Goal: Information Seeking & Learning: Learn about a topic

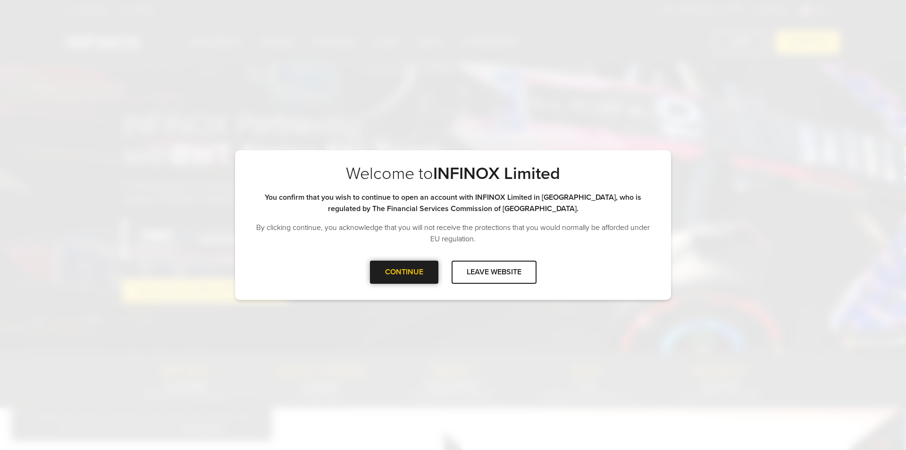
click at [404, 272] on div at bounding box center [404, 272] width 0 height 0
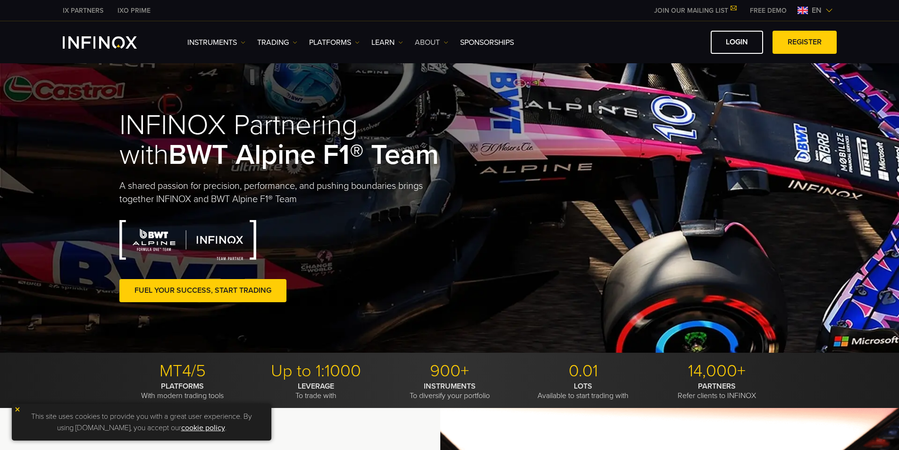
click at [429, 41] on link "ABOUT" at bounding box center [432, 42] width 34 height 11
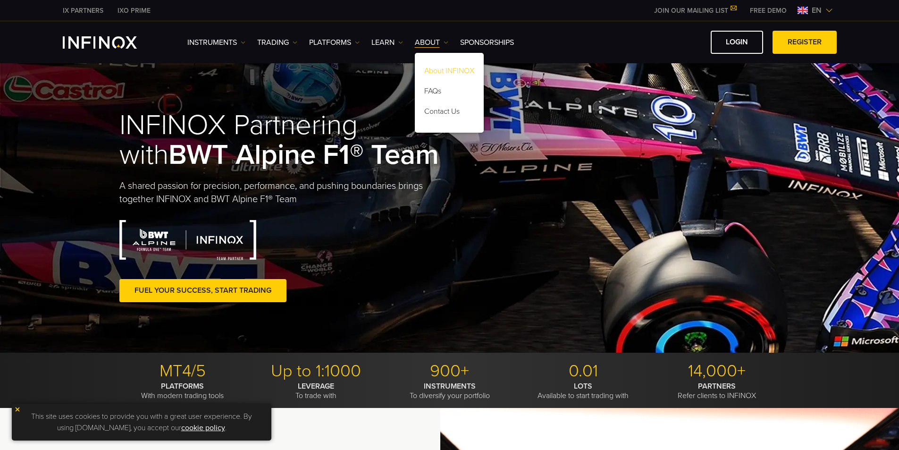
click at [437, 70] on link "About INFINOX" at bounding box center [449, 72] width 69 height 20
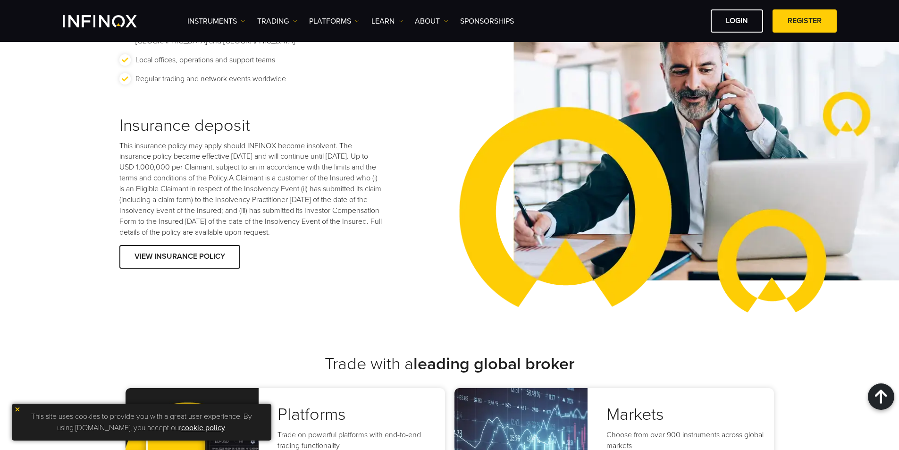
scroll to position [1558, 0]
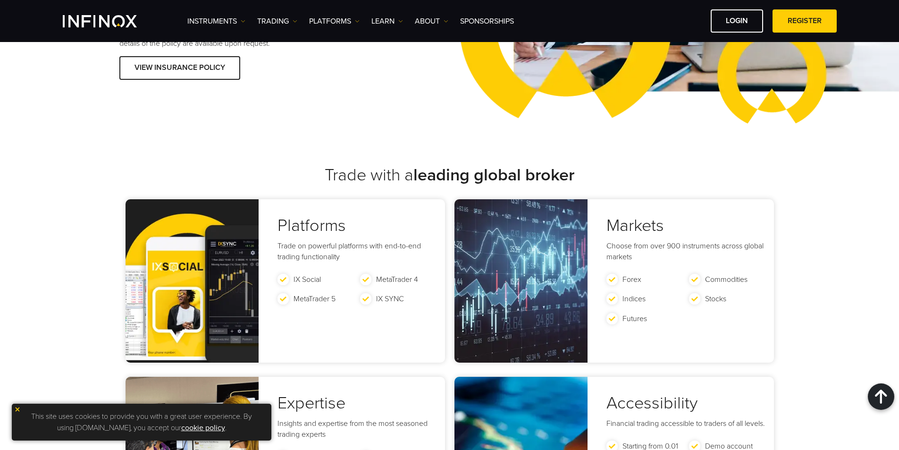
click at [19, 406] on img at bounding box center [17, 409] width 7 height 7
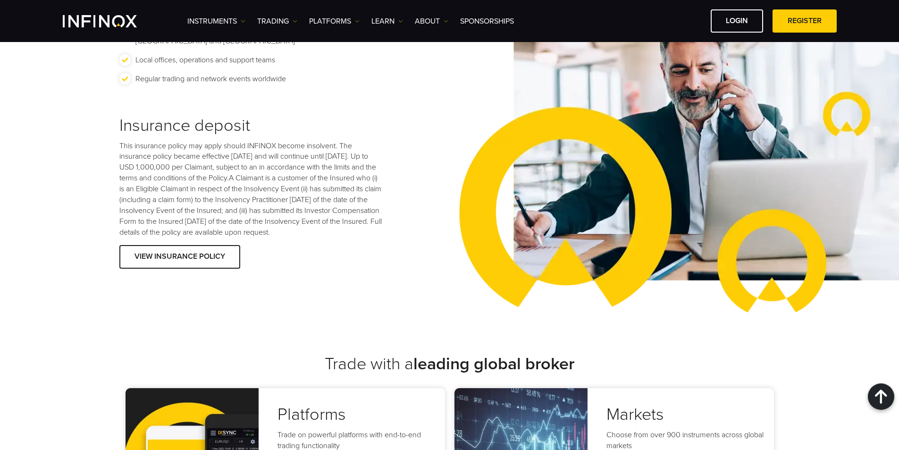
scroll to position [1180, 0]
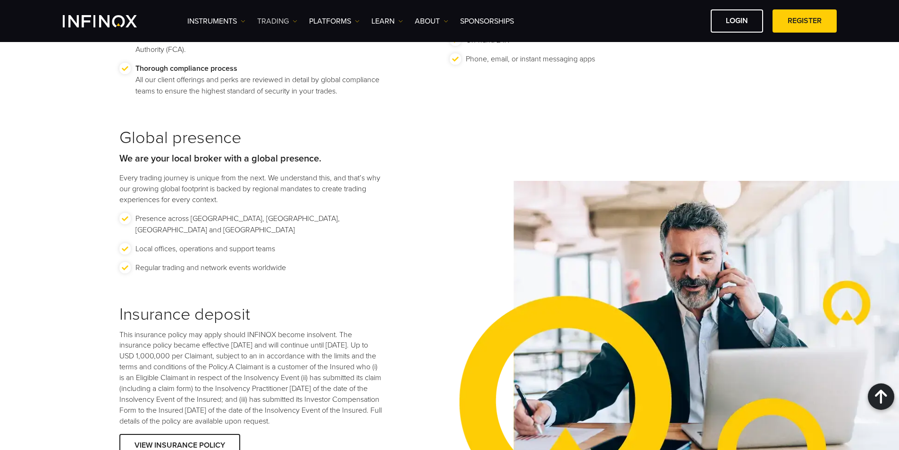
click at [277, 21] on link "TRADING" at bounding box center [277, 21] width 40 height 11
click at [433, 22] on link "ABOUT" at bounding box center [432, 21] width 34 height 11
click at [434, 45] on link "About INFINOX" at bounding box center [449, 51] width 69 height 20
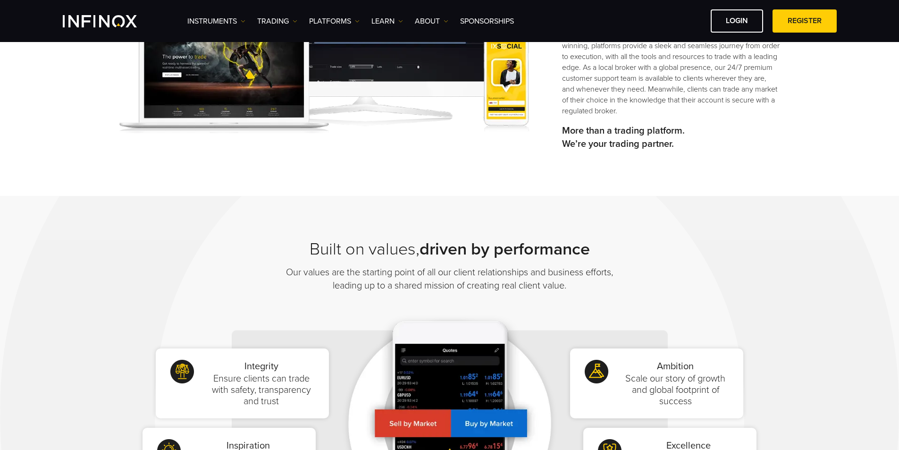
scroll to position [519, 0]
